Goal: Navigation & Orientation: Find specific page/section

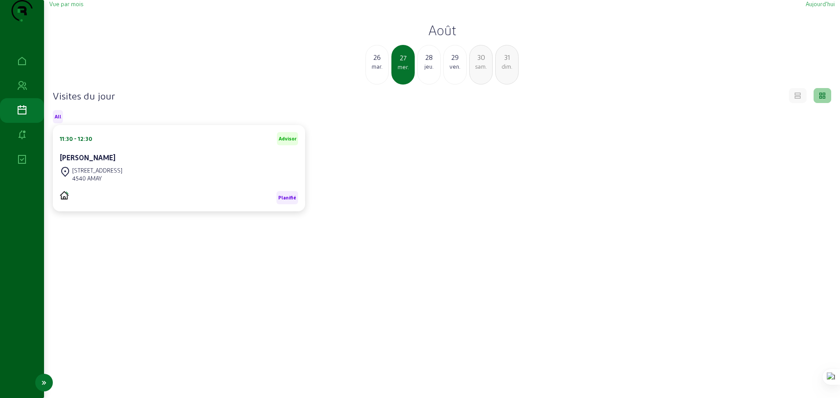
click at [20, 116] on icon at bounding box center [22, 110] width 11 height 11
click at [71, 7] on span "Vue par mois" at bounding box center [66, 3] width 34 height 7
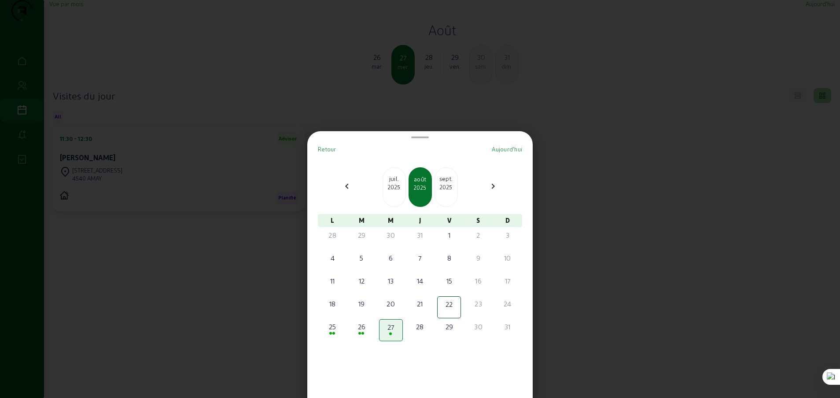
click at [490, 186] on mat-icon "chevron_right" at bounding box center [493, 186] width 11 height 11
click at [361, 237] on div "2" at bounding box center [361, 235] width 22 height 11
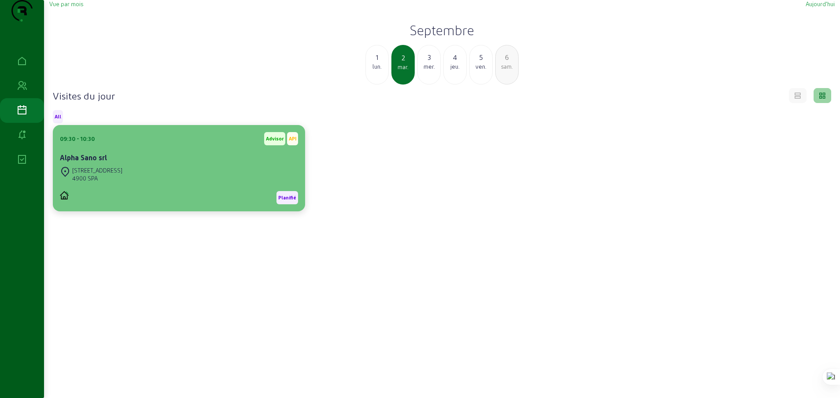
click at [144, 184] on div "[STREET_ADDRESS]" at bounding box center [179, 174] width 238 height 19
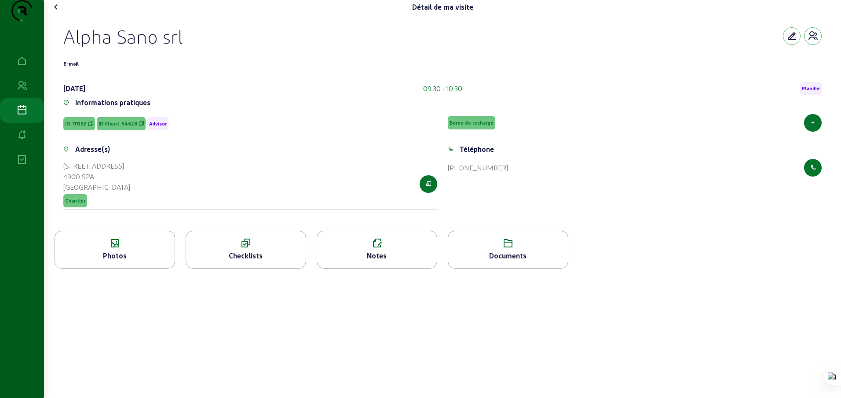
click at [59, 12] on icon at bounding box center [56, 7] width 11 height 11
